Goal: Information Seeking & Learning: Learn about a topic

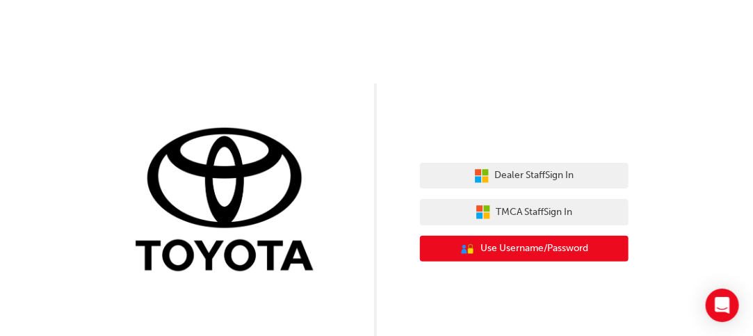
click at [502, 248] on span "Use Username/Password" at bounding box center [534, 249] width 108 height 16
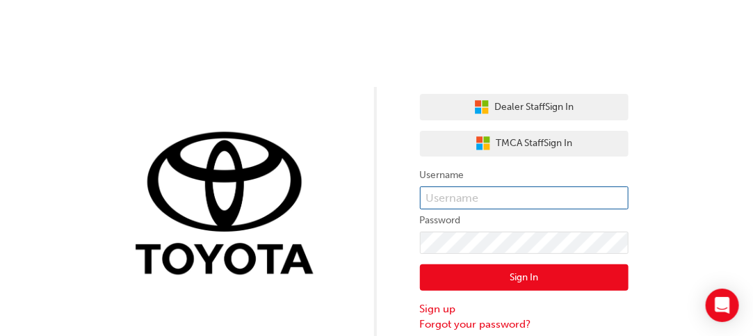
type input "K14449"
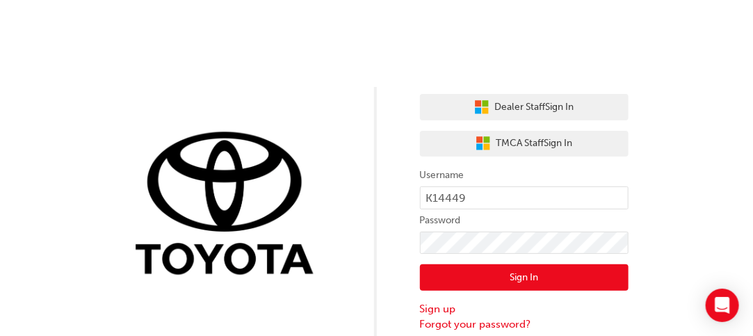
click at [510, 271] on button "Sign In" at bounding box center [524, 277] width 209 height 26
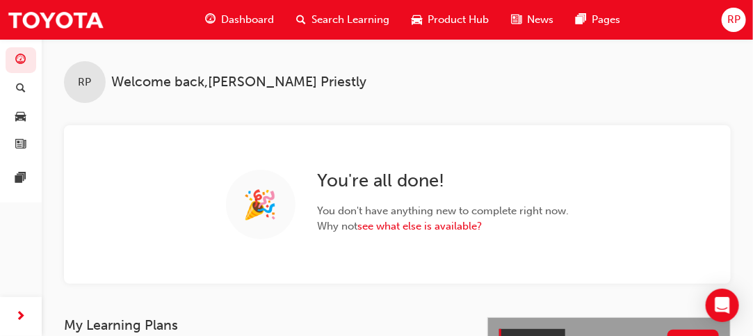
click at [330, 18] on span "Search Learning" at bounding box center [350, 20] width 78 height 16
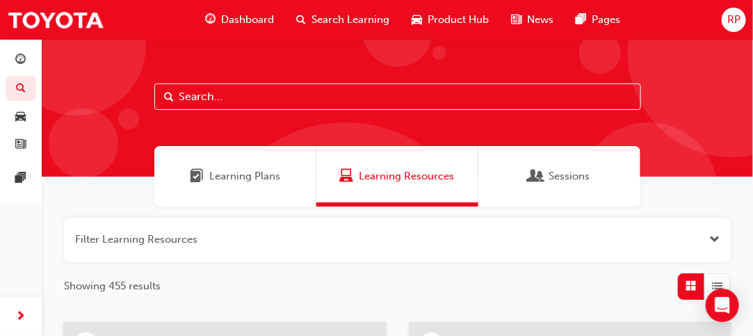
click at [359, 175] on span "Learning Resources" at bounding box center [406, 176] width 95 height 16
click at [214, 90] on input "text" at bounding box center [397, 96] width 487 height 26
type input "t"
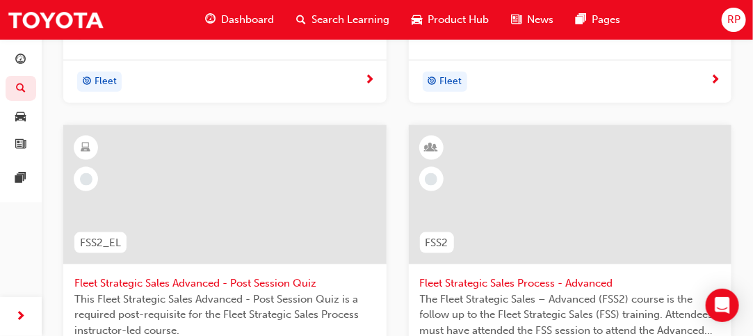
scroll to position [556, 0]
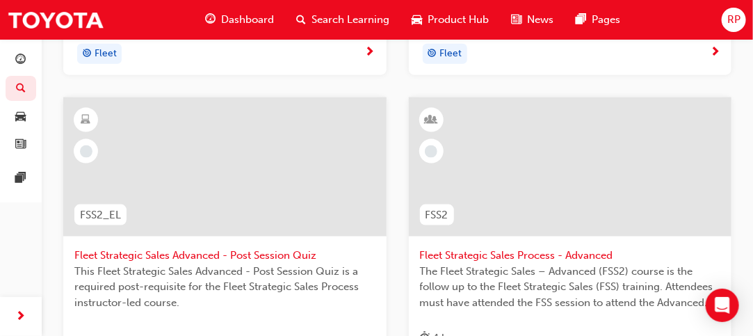
type input "fss"
click at [503, 151] on div at bounding box center [570, 166] width 323 height 139
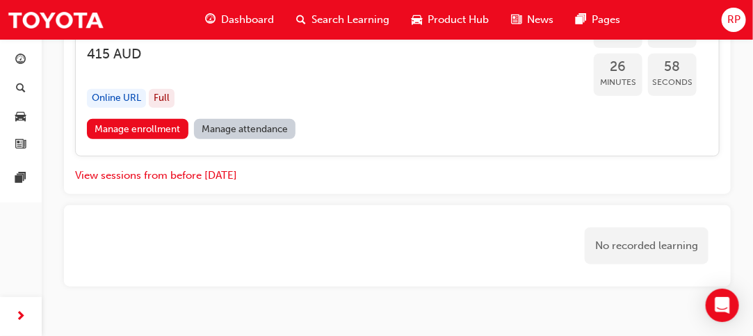
scroll to position [2103, 0]
